Goal: Navigation & Orientation: Find specific page/section

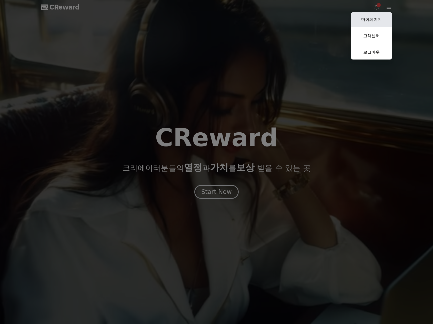
click at [387, 17] on link "마이페이지" at bounding box center [371, 19] width 41 height 14
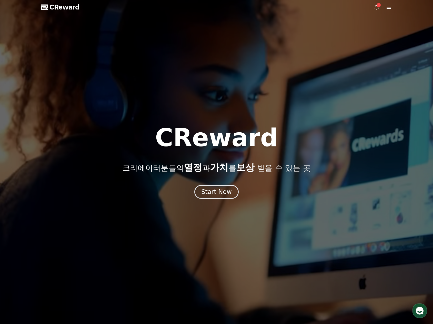
select select "**********"
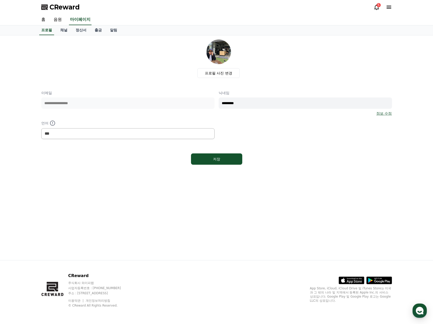
click at [378, 5] on div "5" at bounding box center [379, 5] width 4 height 4
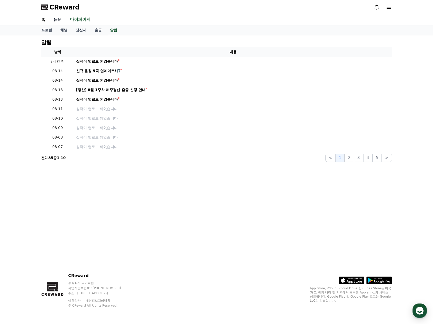
click at [58, 19] on link "음원" at bounding box center [58, 19] width 16 height 11
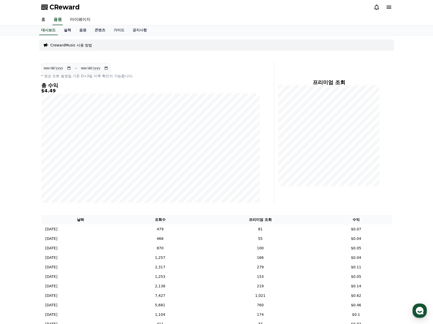
click at [64, 31] on link "실적" at bounding box center [67, 30] width 15 height 10
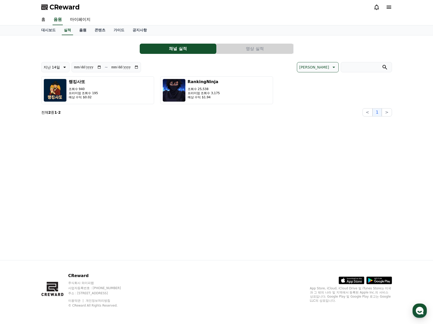
click at [83, 32] on link "음원" at bounding box center [82, 30] width 15 height 10
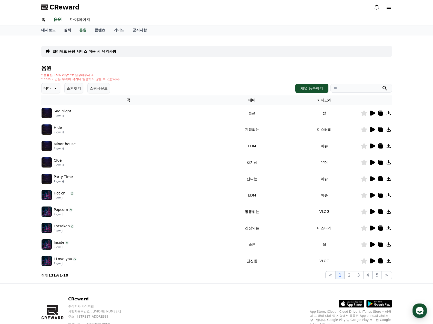
click at [63, 31] on link "실적" at bounding box center [67, 30] width 15 height 10
